Goal: Transaction & Acquisition: Purchase product/service

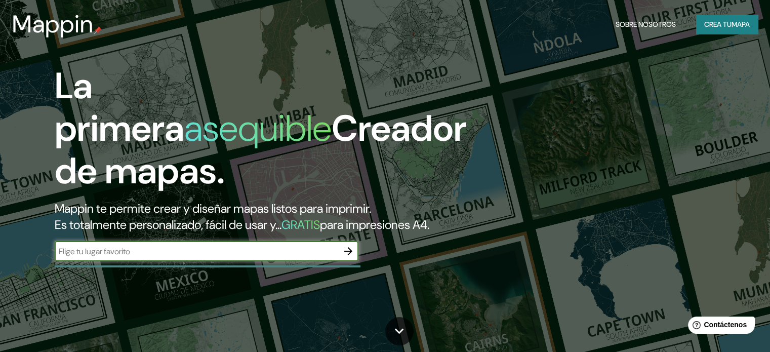
click at [240, 257] on input "text" at bounding box center [196, 252] width 283 height 12
type input "[GEOGRAPHIC_DATA]"
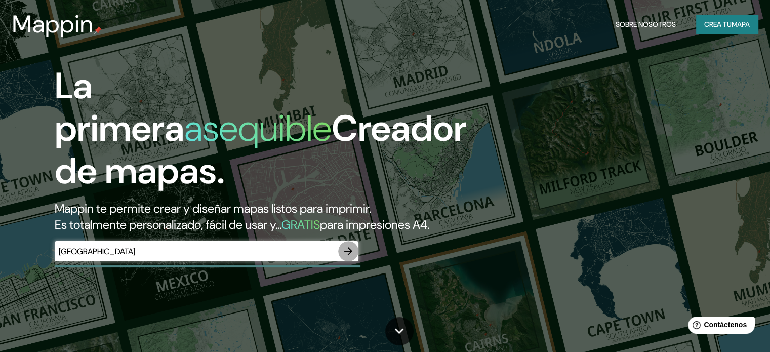
click at [349, 257] on icon "button" at bounding box center [348, 251] width 12 height 12
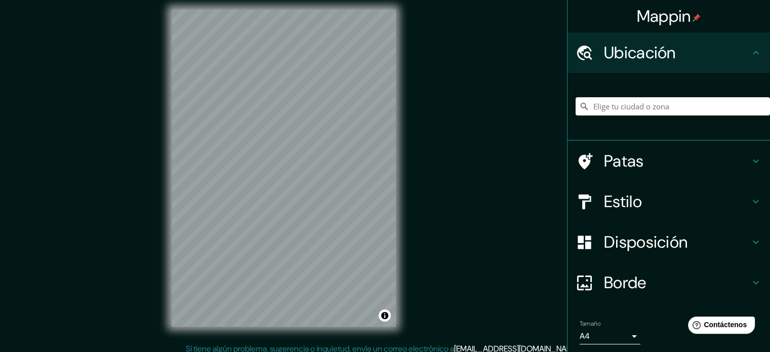
scroll to position [13, 0]
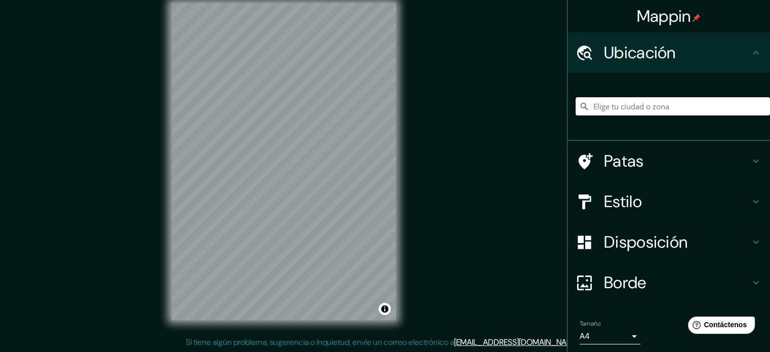
click at [626, 107] on input "Elige tu ciudad o zona" at bounding box center [673, 106] width 194 height 18
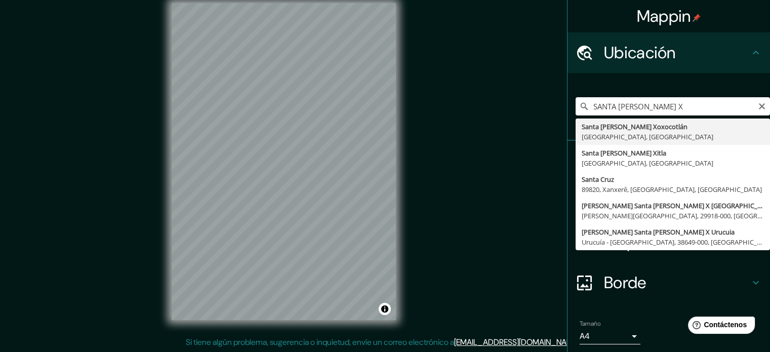
type input "Santa [PERSON_NAME] Xoxocotlán, [GEOGRAPHIC_DATA], [GEOGRAPHIC_DATA]"
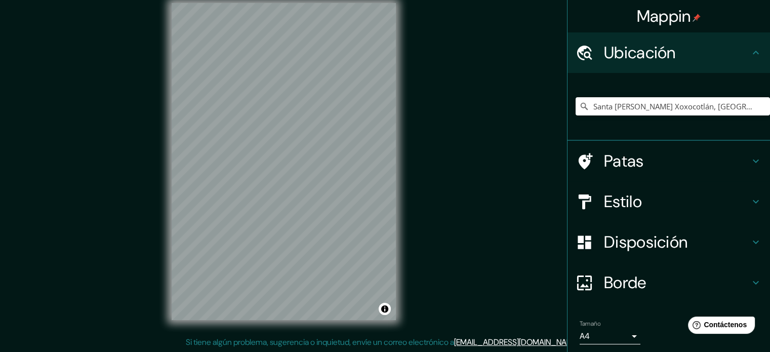
click at [640, 200] on h4 "Estilo" at bounding box center [677, 201] width 146 height 20
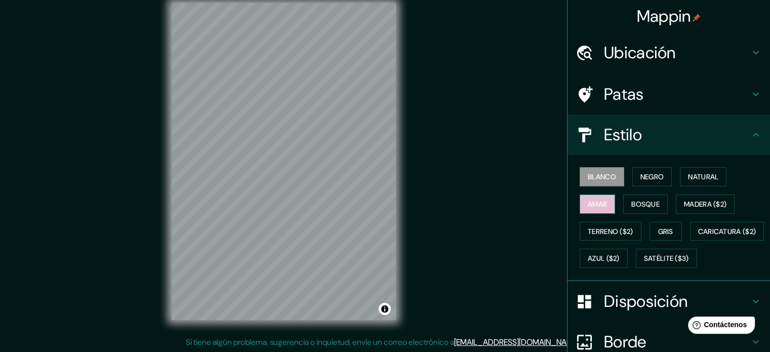
click at [596, 202] on font "Amar" at bounding box center [597, 203] width 19 height 9
click at [643, 178] on font "Negro" at bounding box center [652, 176] width 24 height 9
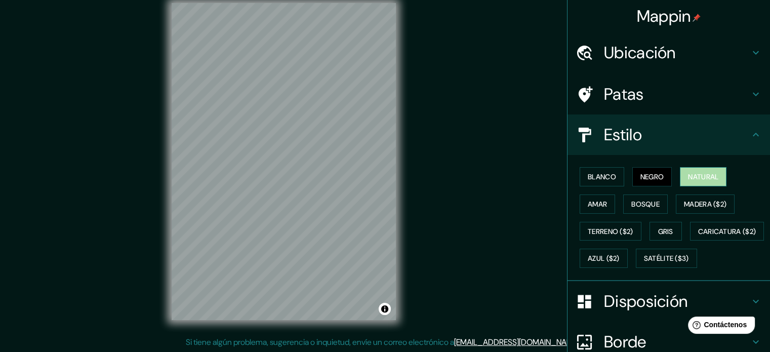
click at [691, 176] on font "Natural" at bounding box center [703, 176] width 30 height 9
click at [655, 206] on button "Bosque" at bounding box center [645, 203] width 45 height 19
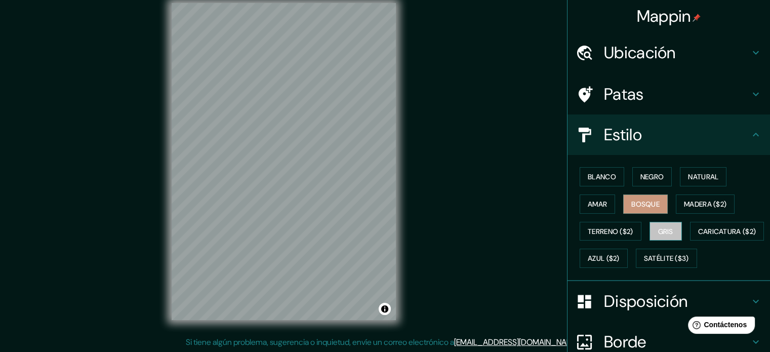
click at [658, 229] on font "Gris" at bounding box center [665, 231] width 15 height 9
click at [596, 200] on font "Amar" at bounding box center [597, 203] width 19 height 9
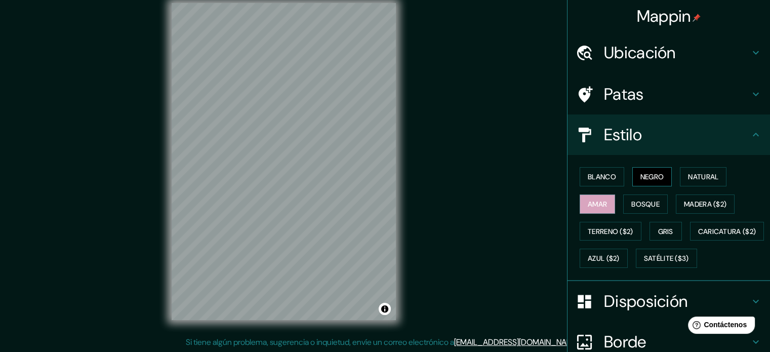
click at [659, 177] on button "Negro" at bounding box center [652, 176] width 40 height 19
click at [588, 176] on font "Blanco" at bounding box center [602, 176] width 28 height 9
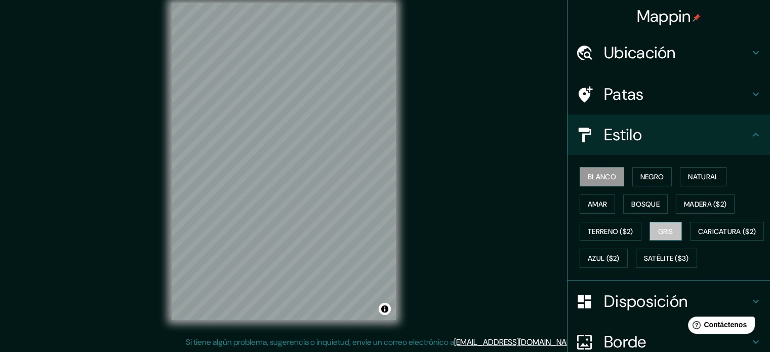
click at [661, 228] on font "Gris" at bounding box center [665, 231] width 15 height 9
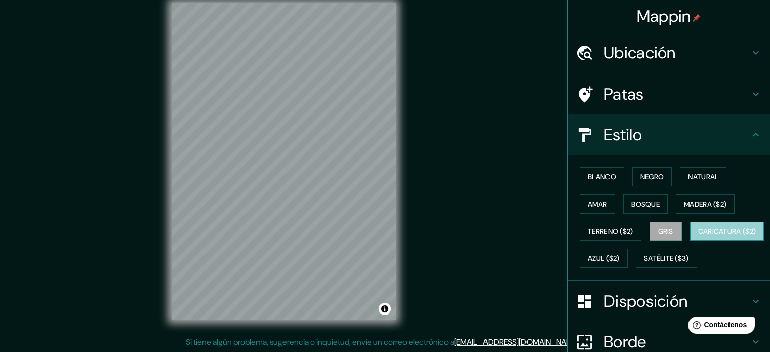
click at [698, 236] on font "Caricatura ($2)" at bounding box center [727, 231] width 58 height 9
